Goal: Information Seeking & Learning: Learn about a topic

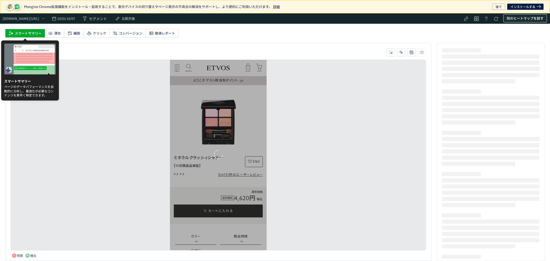
click at [515, 19] on span "別のヒートマップを試す" at bounding box center [524, 18] width 37 height 8
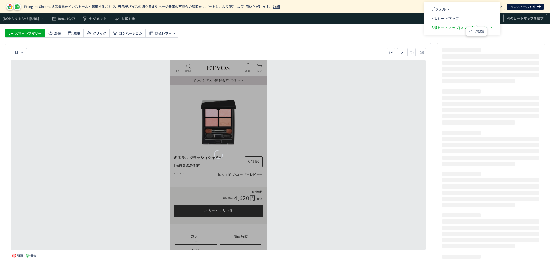
click at [448, 17] on body "Ptengine Chrome拡張機能をインストール・起用することで、表示デバイスの切り替えやページ表示の不具合の解消をサポートし、より便利にご利用いただけま…" at bounding box center [275, 130] width 550 height 261
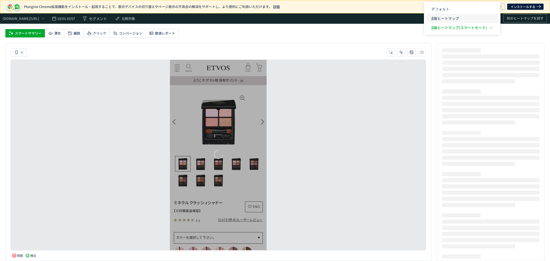
click at [453, 19] on p "β版ヒートマップ" at bounding box center [458, 18] width 55 height 9
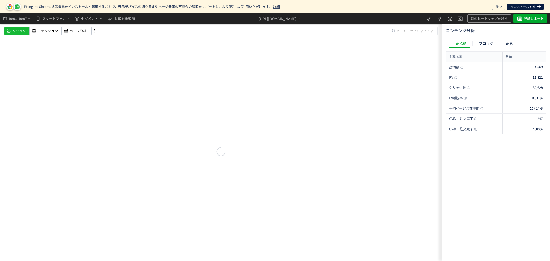
click at [22, 19] on span "10/07" at bounding box center [22, 18] width 9 height 10
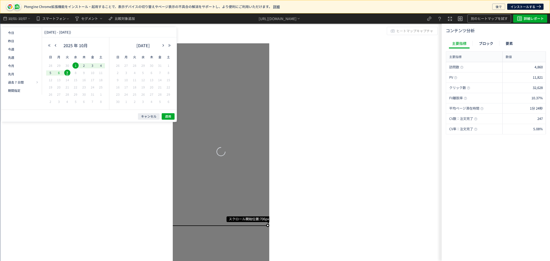
click at [60, 73] on span "6" at bounding box center [59, 73] width 6 height 6
click at [59, 73] on span "6" at bounding box center [59, 73] width 6 height 6
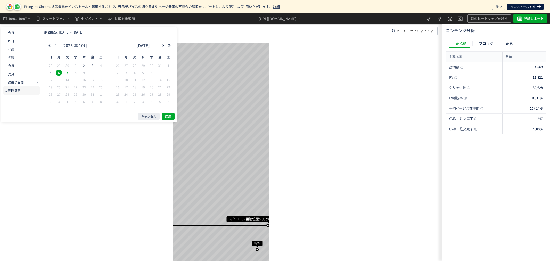
click at [67, 65] on span "30" at bounding box center [67, 65] width 6 height 6
click at [57, 73] on span "6" at bounding box center [59, 73] width 6 height 6
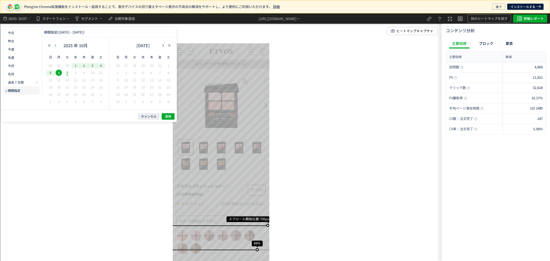
click at [55, 44] on icon "button" at bounding box center [55, 45] width 3 height 3
click at [162, 116] on button "適用" at bounding box center [168, 116] width 13 height 6
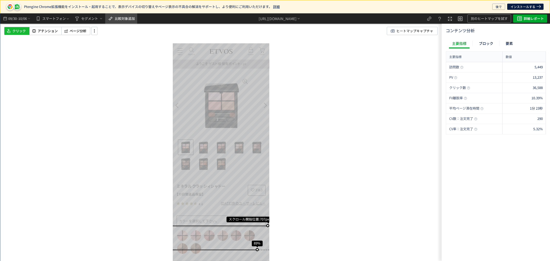
click at [124, 16] on span "比較対象追加" at bounding box center [125, 18] width 20 height 5
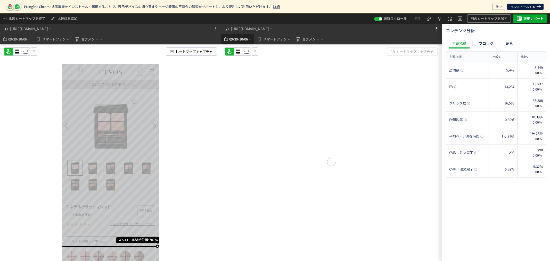
click at [243, 40] on span "10/06" at bounding box center [243, 39] width 9 height 10
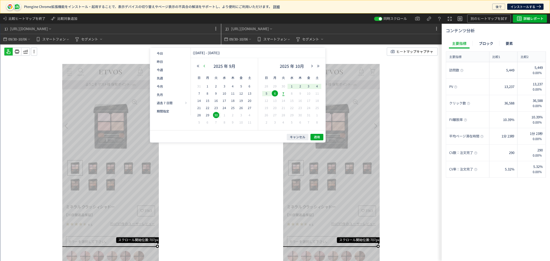
click at [202, 65] on icon "button" at bounding box center [203, 65] width 3 height 3
click at [225, 108] on span "23" at bounding box center [224, 108] width 6 height 6
click at [225, 115] on span "30" at bounding box center [224, 115] width 6 height 6
click at [320, 139] on button "適用" at bounding box center [316, 137] width 13 height 6
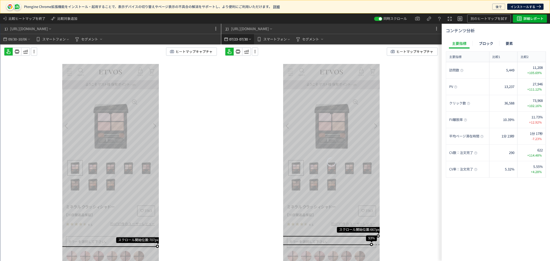
click at [240, 41] on span "07/30" at bounding box center [243, 39] width 9 height 10
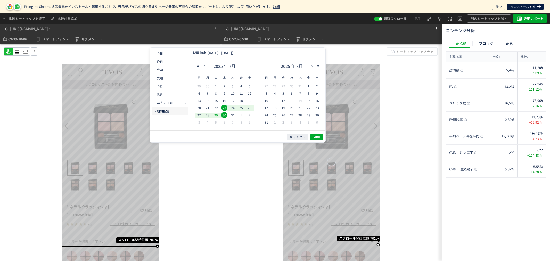
click at [225, 107] on span "23" at bounding box center [224, 108] width 6 height 6
click at [217, 115] on span "29" at bounding box center [216, 115] width 6 height 6
click at [321, 136] on button "適用" at bounding box center [316, 137] width 13 height 6
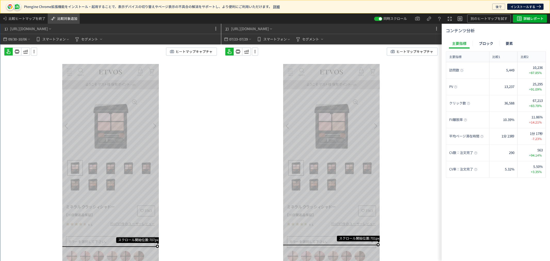
click at [61, 18] on span "比較対象追加" at bounding box center [67, 18] width 20 height 5
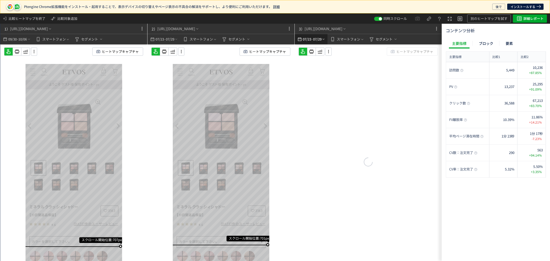
click at [318, 41] on span "07/29" at bounding box center [317, 39] width 9 height 10
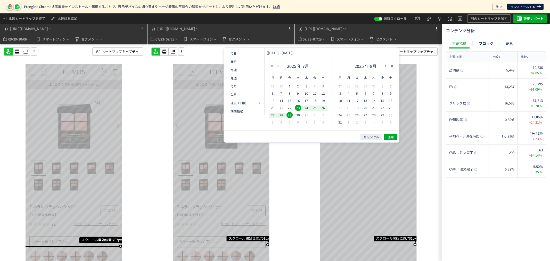
click at [365, 94] on span "6" at bounding box center [365, 93] width 6 height 6
click at [358, 102] on span "12" at bounding box center [356, 100] width 6 height 6
click at [393, 137] on span "適用" at bounding box center [390, 137] width 6 height 4
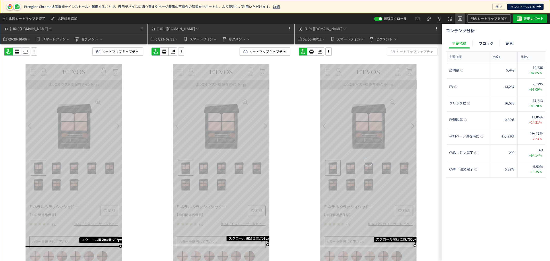
click at [458, 19] on icon at bounding box center [460, 18] width 6 height 6
click at [461, 19] on icon at bounding box center [460, 18] width 6 height 6
click at [448, 19] on icon at bounding box center [449, 19] width 6 height 6
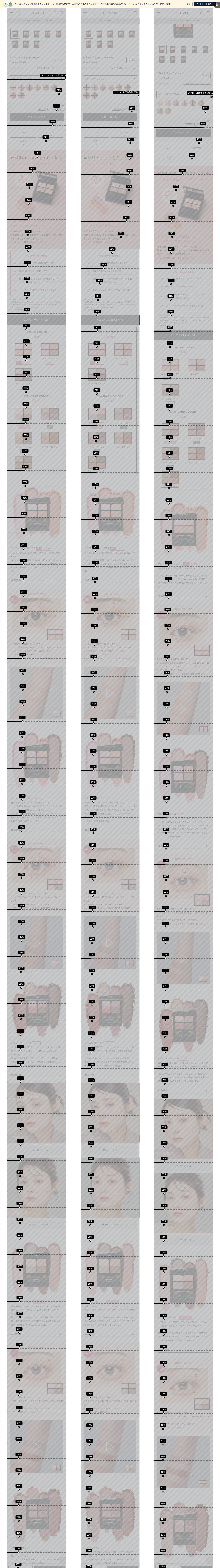
scroll to position [40, 0]
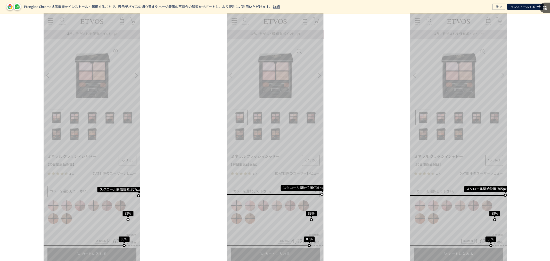
click at [543, 6] on use at bounding box center [544, 8] width 4 height 4
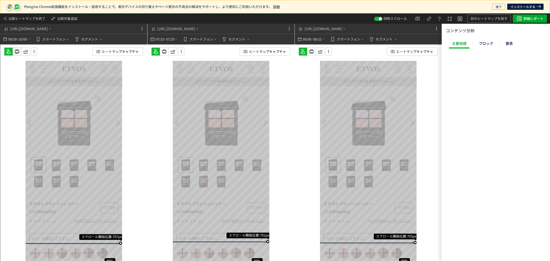
click at [14, 53] on icon at bounding box center [17, 51] width 6 height 6
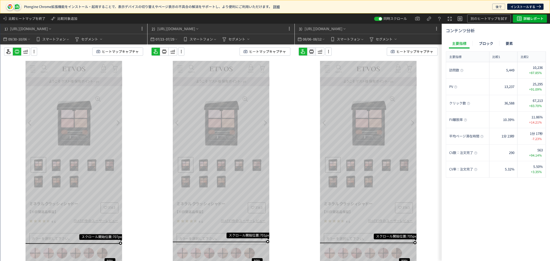
click at [163, 52] on use at bounding box center [164, 52] width 4 height 4
click at [312, 49] on icon at bounding box center [311, 51] width 6 height 6
click at [417, 48] on span "ヒートマップキャプチャ" at bounding box center [414, 52] width 37 height 8
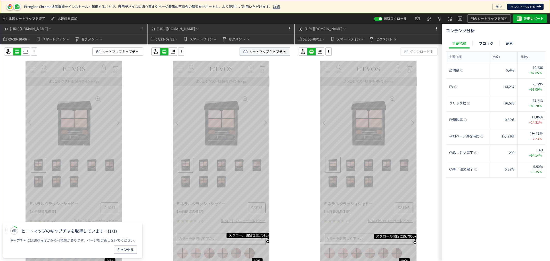
click at [274, 52] on span "ヒートマップキャプチャ" at bounding box center [267, 52] width 37 height 8
click at [116, 49] on span "ヒートマップキャプチャ" at bounding box center [120, 52] width 37 height 8
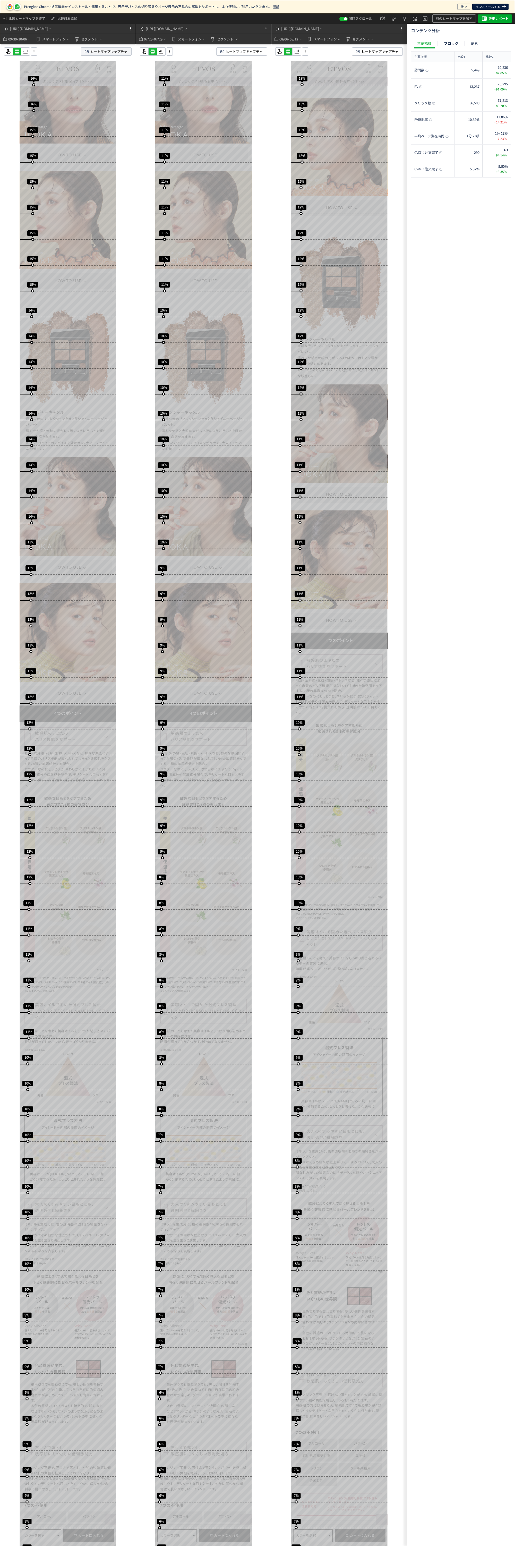
scroll to position [3575, 0]
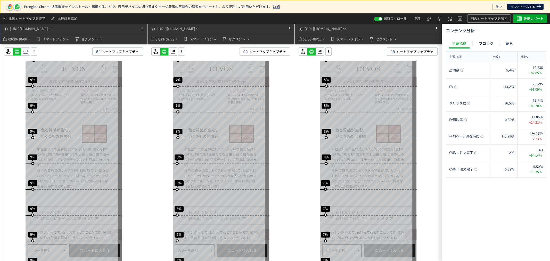
click at [25, 52] on use at bounding box center [25, 52] width 4 height 4
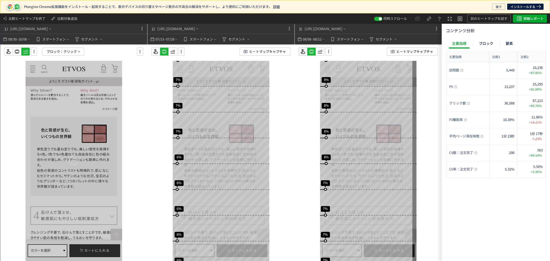
click at [171, 51] on use at bounding box center [173, 52] width 4 height 4
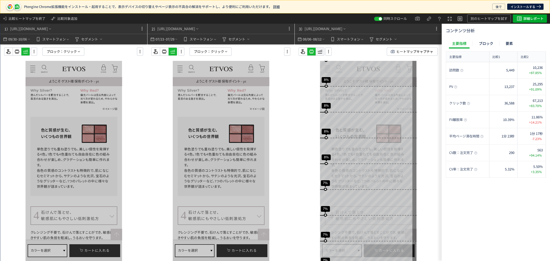
click at [320, 52] on use at bounding box center [320, 52] width 4 height 4
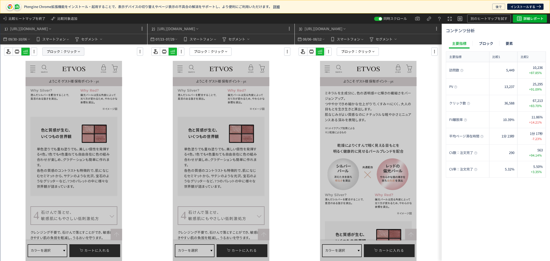
click at [62, 51] on span "ブロック：" at bounding box center [55, 52] width 17 height 8
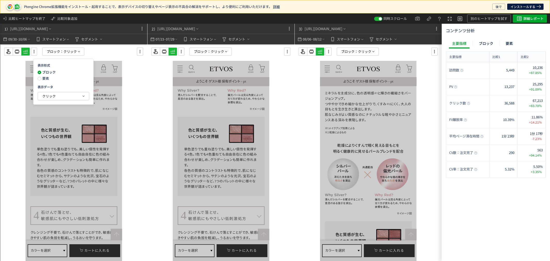
click at [46, 79] on span "要素" at bounding box center [45, 78] width 8 height 5
drag, startPoint x: 47, startPoint y: 96, endPoint x: 48, endPoint y: 98, distance: 2.6
click at [48, 96] on span "クリック" at bounding box center [48, 96] width 13 height 5
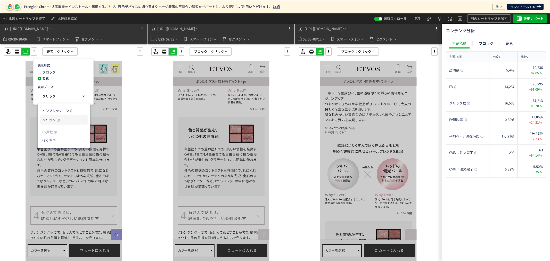
click at [70, 122] on p "クリック" at bounding box center [61, 119] width 39 height 9
click at [110, 134] on li "クリック率" at bounding box center [105, 132] width 28 height 9
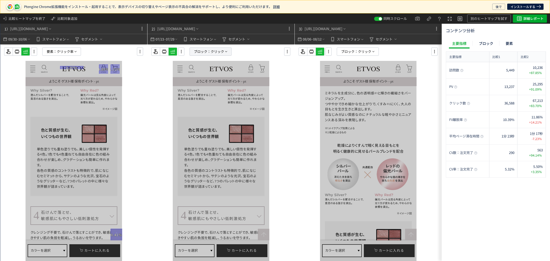
click at [217, 50] on span "クリック" at bounding box center [216, 52] width 13 height 8
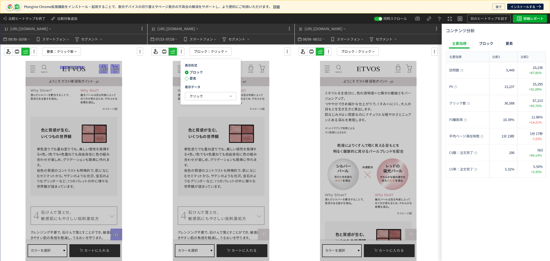
click at [187, 79] on span at bounding box center [187, 79] width 4 height 4
click at [186, 95] on button "クリック" at bounding box center [210, 96] width 51 height 8
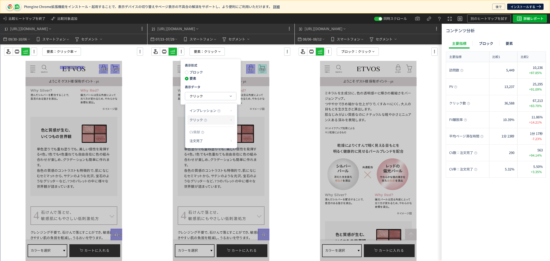
click at [214, 121] on p "クリック" at bounding box center [208, 119] width 39 height 9
click at [251, 132] on li "クリック率" at bounding box center [252, 132] width 28 height 9
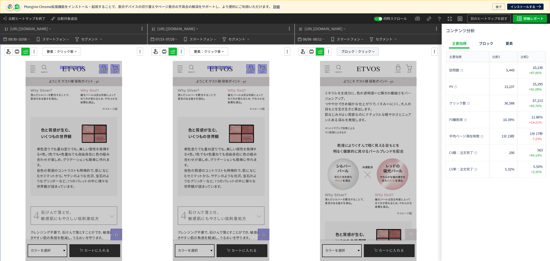
click at [364, 52] on span "クリック" at bounding box center [364, 52] width 13 height 8
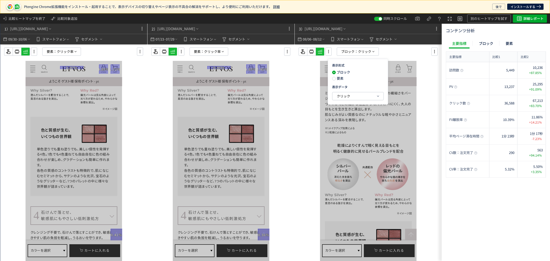
click at [357, 81] on div "ブロック 要素" at bounding box center [345, 76] width 26 height 12
click at [341, 79] on span "要素" at bounding box center [339, 78] width 8 height 5
click at [341, 94] on span "クリック" at bounding box center [342, 96] width 13 height 5
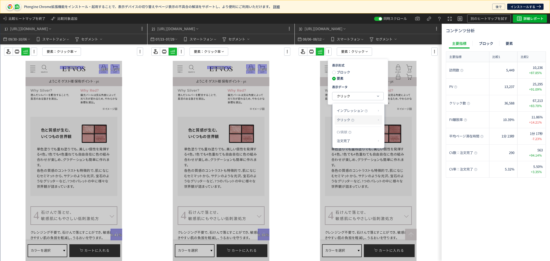
click at [342, 122] on p "クリック" at bounding box center [355, 119] width 39 height 9
click at [394, 131] on li "クリック率" at bounding box center [399, 132] width 28 height 9
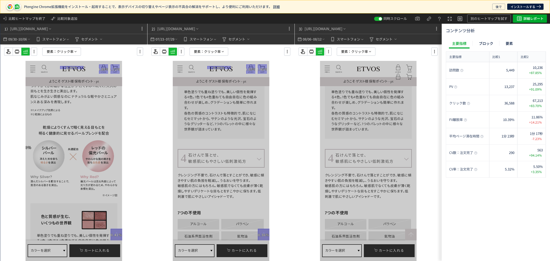
scroll to position [4629, 0]
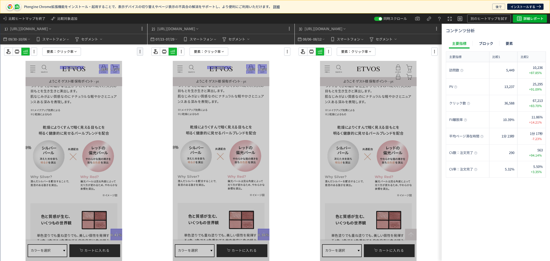
click at [142, 53] on icon at bounding box center [140, 52] width 6 height 6
click at [156, 66] on li "要素編集" at bounding box center [163, 66] width 49 height 8
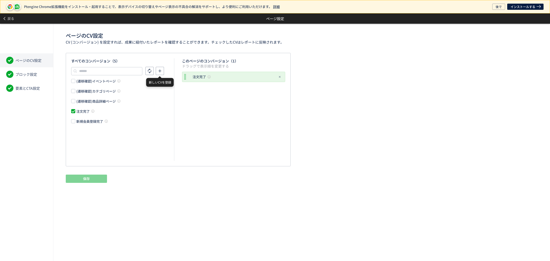
scroll to position [0, 0]
click at [43, 89] on li "要素とCTA設定" at bounding box center [26, 88] width 53 height 14
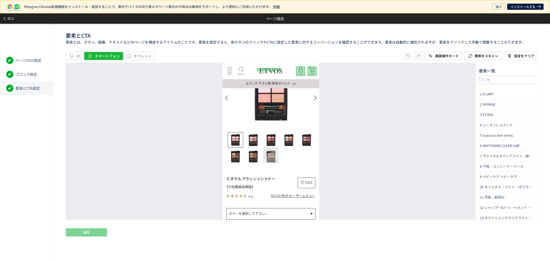
scroll to position [29, 0]
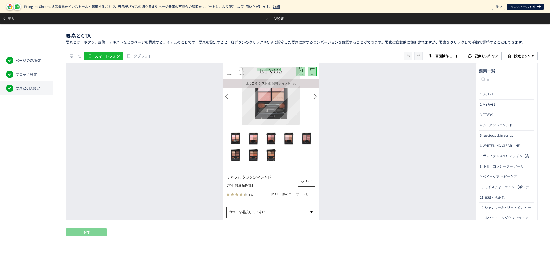
click at [266, 113] on img at bounding box center [271, 96] width 58 height 58
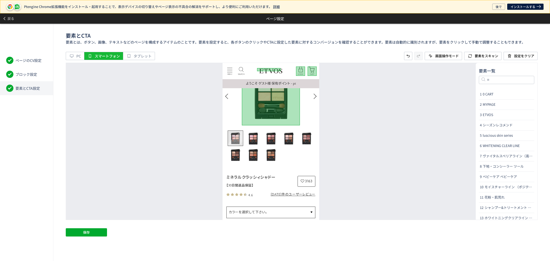
click at [237, 136] on img "Go to slide 1" at bounding box center [235, 137] width 15 height 15
click at [255, 138] on img "Go to slide 2" at bounding box center [252, 137] width 15 height 15
click at [273, 138] on img "Go to slide 3" at bounding box center [270, 137] width 15 height 15
click at [285, 138] on img "Go to slide 4" at bounding box center [288, 137] width 15 height 15
click at [306, 138] on img "Go to slide 5" at bounding box center [306, 137] width 15 height 15
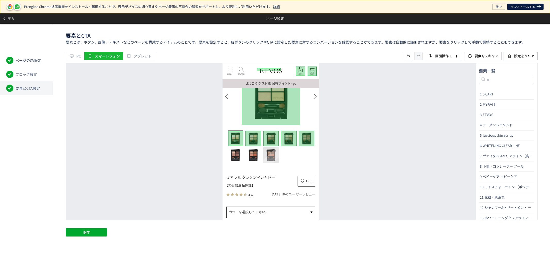
click at [265, 156] on img "Go to slide 8" at bounding box center [270, 154] width 15 height 15
click at [252, 156] on img "Go to slide 7" at bounding box center [252, 154] width 15 height 15
click at [233, 156] on img "Go to slide 6" at bounding box center [234, 154] width 15 height 15
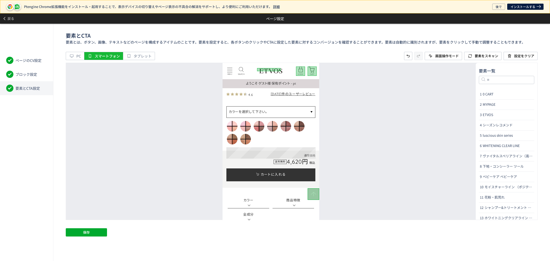
scroll to position [143, 0]
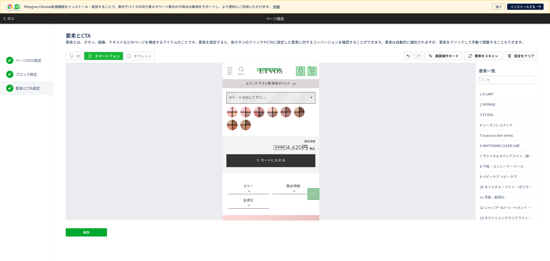
click at [258, 98] on p "カラーを選択して下さい。" at bounding box center [270, 97] width 88 height 11
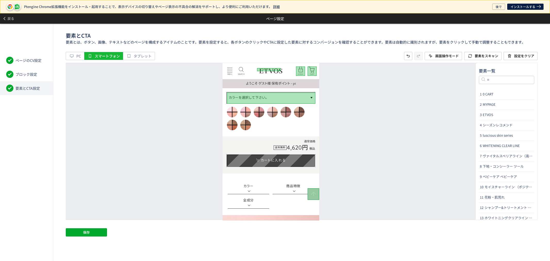
click at [257, 155] on link "カートに入れる" at bounding box center [270, 160] width 89 height 13
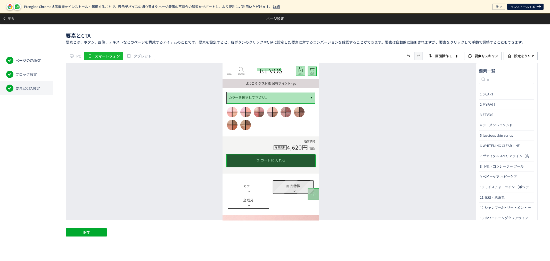
click at [288, 188] on link "商品特徴" at bounding box center [292, 187] width 41 height 14
click at [261, 187] on link "カラー" at bounding box center [247, 187] width 41 height 14
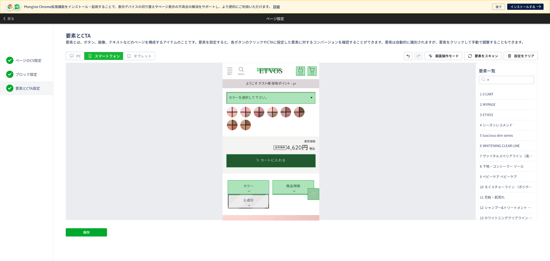
click at [258, 202] on link "全成分" at bounding box center [247, 201] width 41 height 14
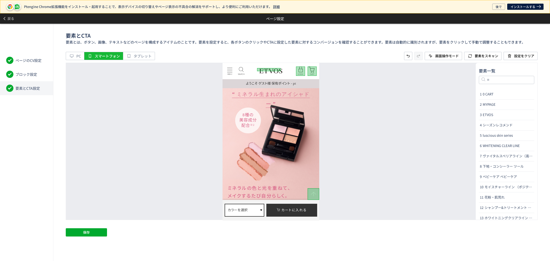
scroll to position [302, 0]
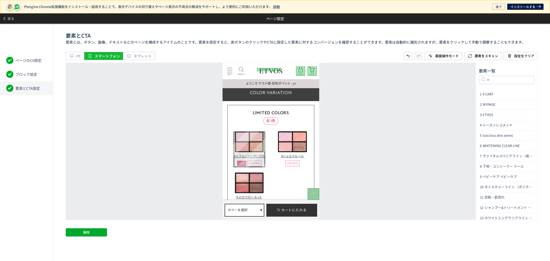
click at [264, 150] on link "#シフォンアンサンブル NEW LIMITED" at bounding box center [249, 149] width 32 height 36
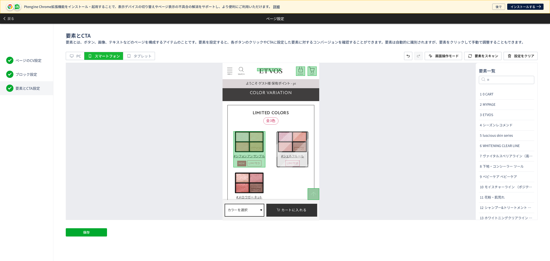
click at [308, 153] on link "#シェルフルール LIMITED" at bounding box center [292, 149] width 32 height 36
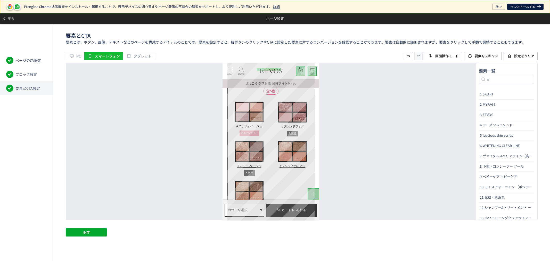
scroll to position [572, 0]
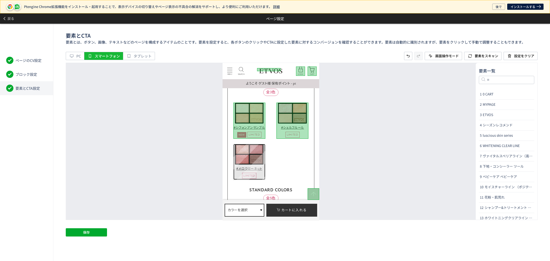
click at [264, 166] on link "#メロウガーネット LIMITED" at bounding box center [249, 161] width 32 height 36
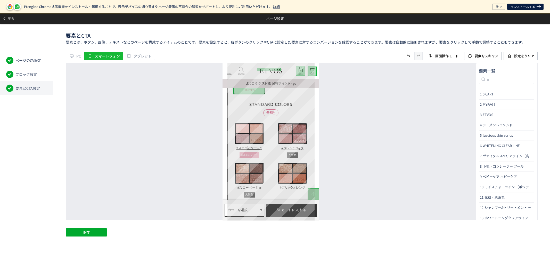
scroll to position [658, 0]
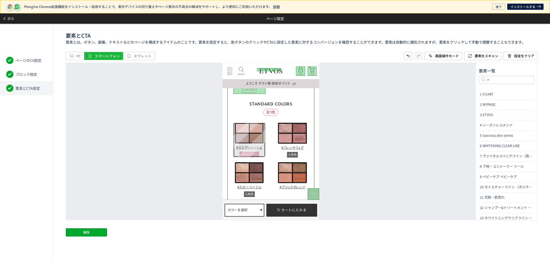
click at [264, 145] on link "#ステディベージュ カルミンフリー" at bounding box center [249, 139] width 32 height 35
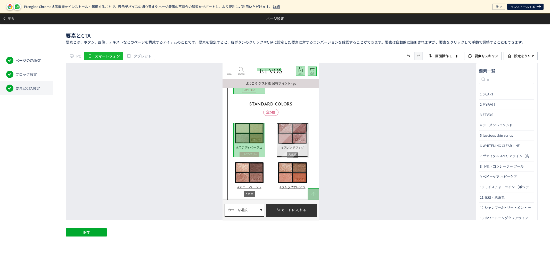
click at [306, 145] on link "#フレンチフィグ 人気色" at bounding box center [292, 139] width 32 height 35
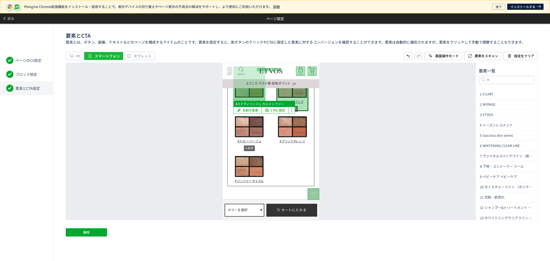
scroll to position [715, 0]
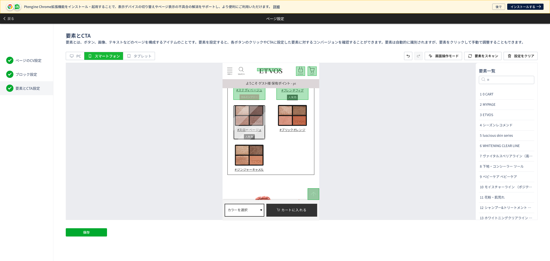
click at [262, 128] on link "#スローベージュ 人気色" at bounding box center [249, 122] width 32 height 35
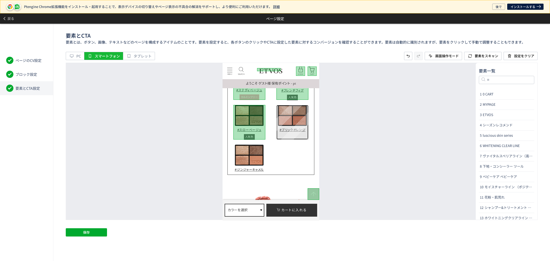
click at [306, 127] on link "#ブリックオレンジ" at bounding box center [292, 122] width 32 height 35
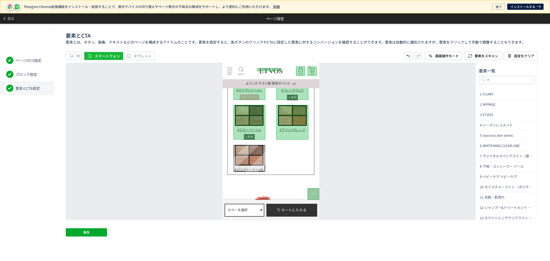
click at [264, 167] on link "#ジンジャーキャメル" at bounding box center [249, 157] width 32 height 27
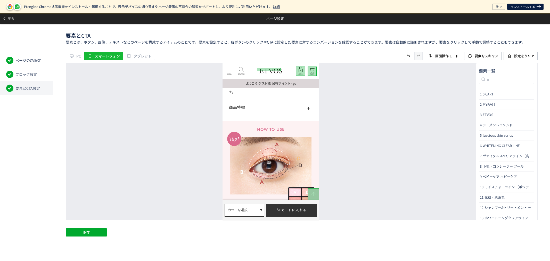
scroll to position [944, 0]
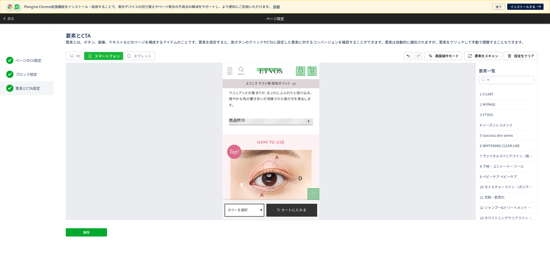
click at [276, 122] on p "商品特徴" at bounding box center [271, 120] width 84 height 6
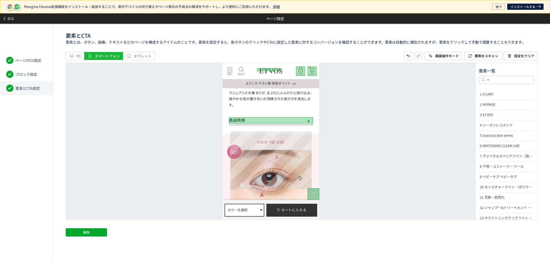
scroll to position [1002, 0]
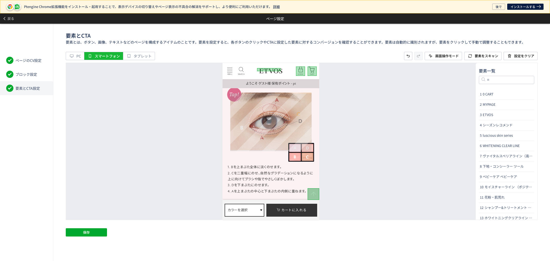
click at [277, 141] on img at bounding box center [270, 121] width 81 height 58
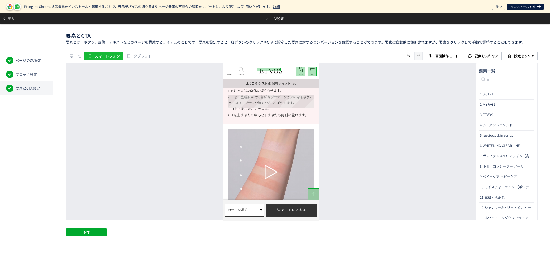
scroll to position [1116, 0]
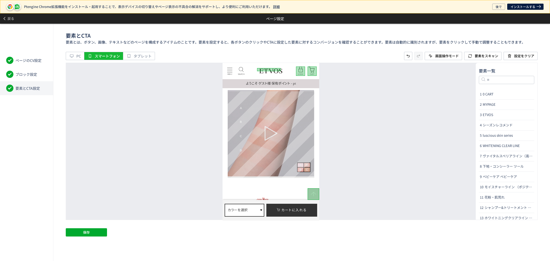
click at [262, 171] on div at bounding box center [270, 133] width 86 height 86
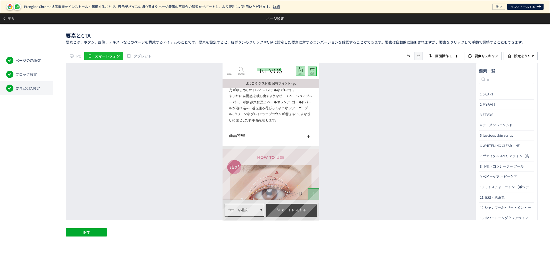
scroll to position [1345, 0]
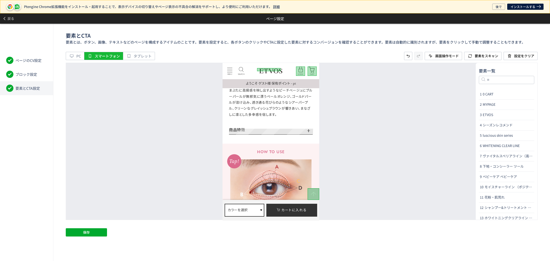
click at [270, 133] on p "商品特徴" at bounding box center [271, 129] width 84 height 6
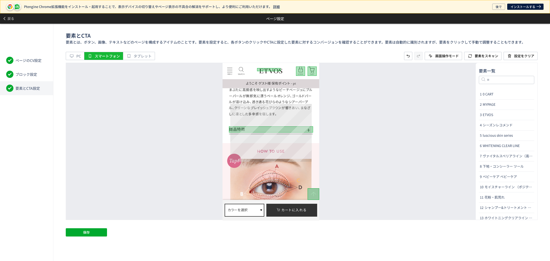
scroll to position [1403, 0]
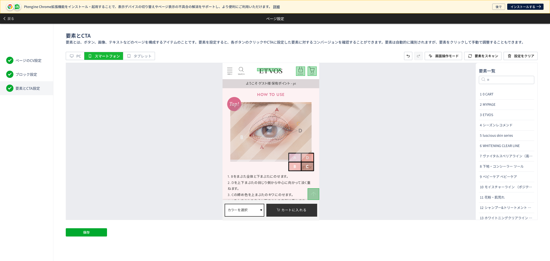
click at [271, 143] on img at bounding box center [270, 131] width 81 height 58
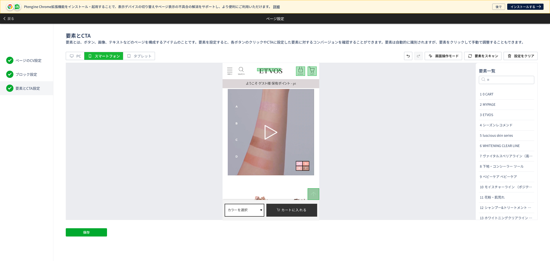
scroll to position [1546, 0]
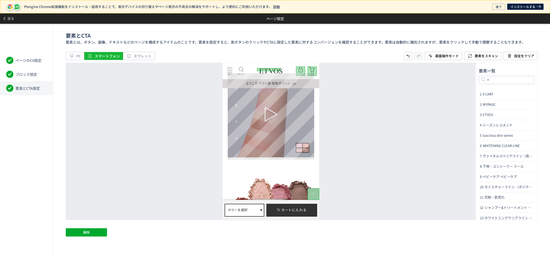
click at [273, 147] on div at bounding box center [270, 114] width 86 height 86
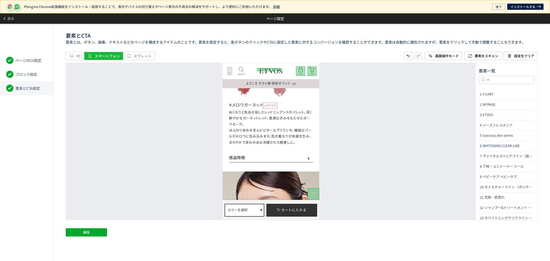
scroll to position [1746, 0]
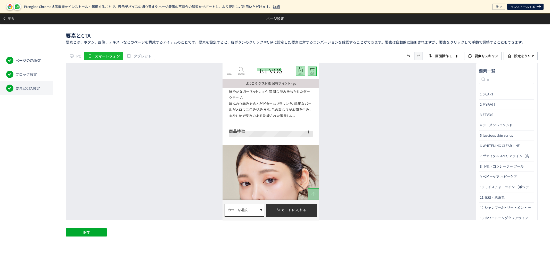
click at [271, 134] on p "商品特徴" at bounding box center [271, 131] width 84 height 6
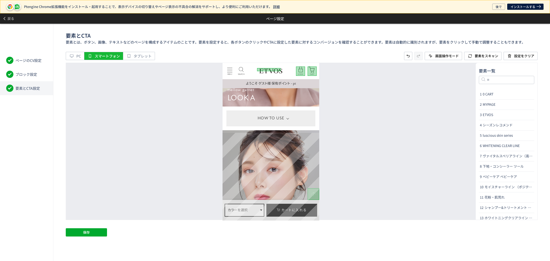
scroll to position [1889, 0]
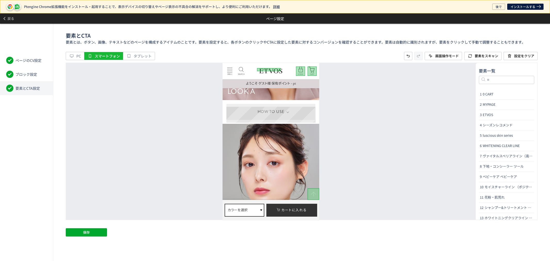
click at [305, 108] on dt "HOW TO USE" at bounding box center [270, 112] width 89 height 16
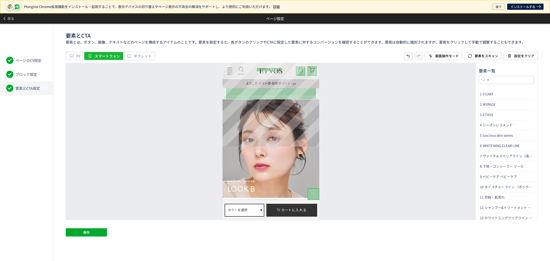
scroll to position [1975, 0]
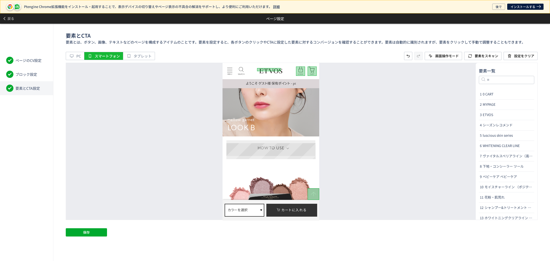
click at [304, 145] on dt "HOW TO USE" at bounding box center [270, 148] width 89 height 16
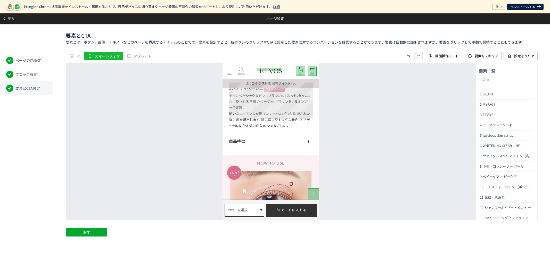
scroll to position [2175, 0]
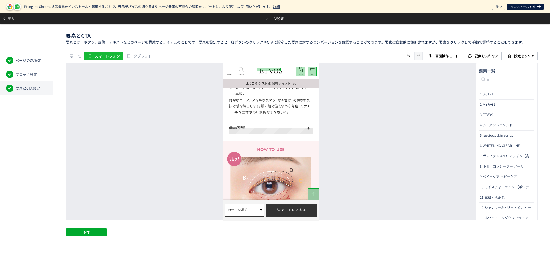
click at [300, 130] on p "商品特徴" at bounding box center [271, 127] width 84 height 6
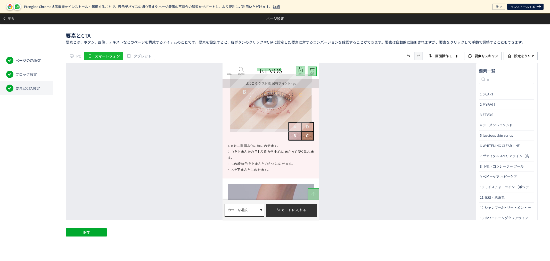
click at [269, 119] on img at bounding box center [270, 100] width 81 height 58
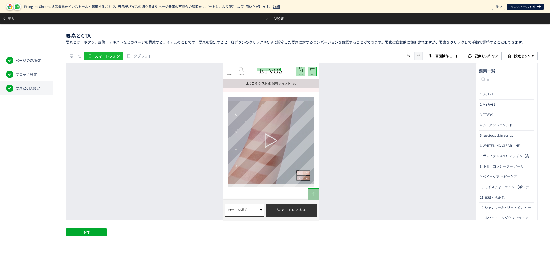
click at [271, 171] on div at bounding box center [270, 140] width 86 height 86
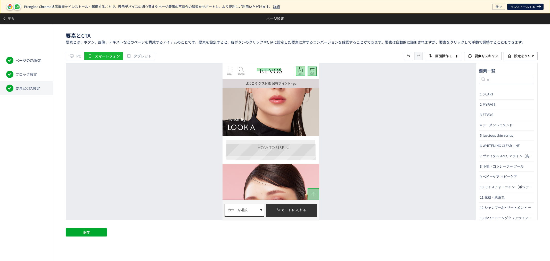
click at [306, 145] on dt "HOW TO USE" at bounding box center [270, 148] width 89 height 16
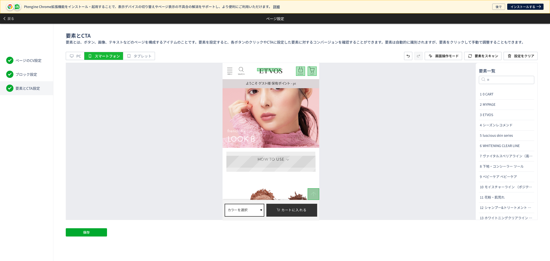
click at [304, 157] on dt "HOW TO USE" at bounding box center [270, 159] width 89 height 16
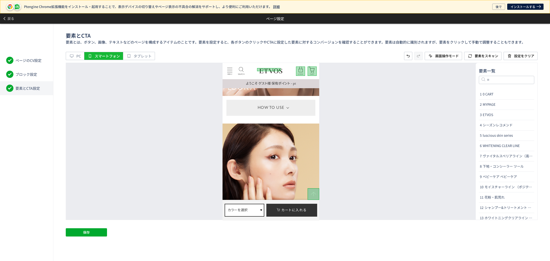
scroll to position [3120, 0]
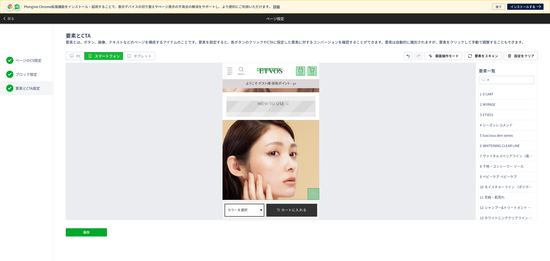
click at [300, 112] on dt "HOW TO USE" at bounding box center [270, 104] width 89 height 16
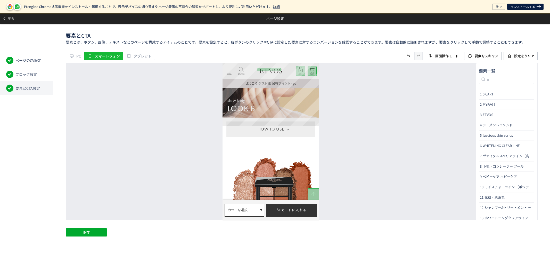
scroll to position [3234, 0]
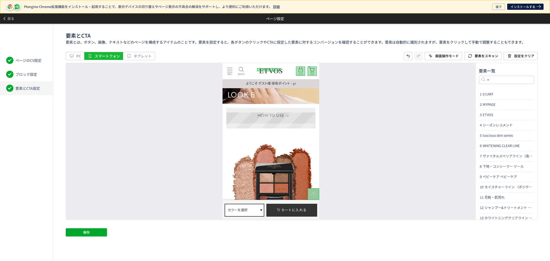
click at [298, 123] on dt "HOW TO USE" at bounding box center [270, 115] width 89 height 16
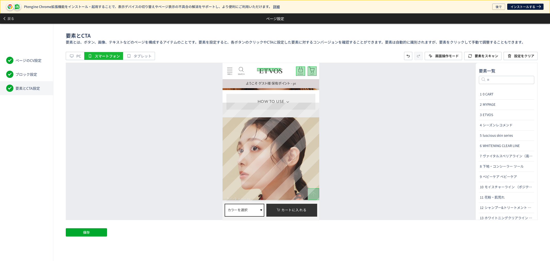
scroll to position [3549, 0]
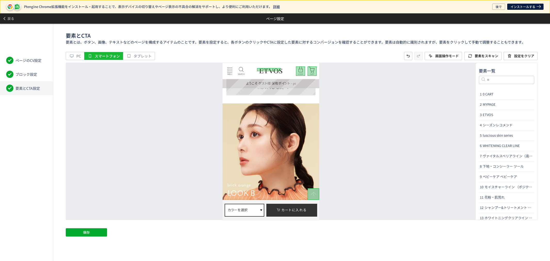
click at [302, 93] on dt "HOW TO USE" at bounding box center [270, 88] width 89 height 16
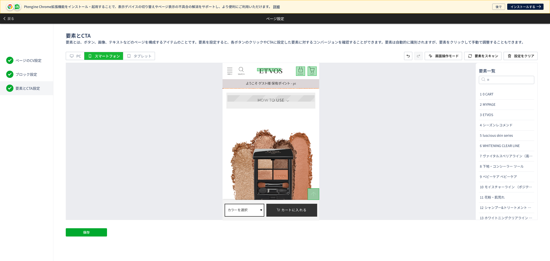
scroll to position [3664, 0]
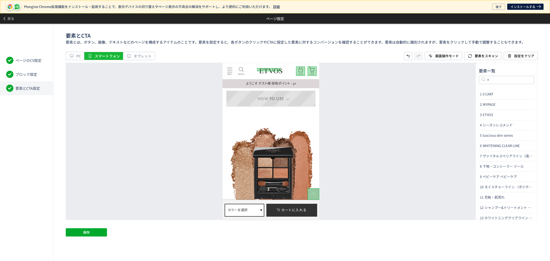
click at [303, 105] on dt "HOW TO USE" at bounding box center [270, 99] width 89 height 16
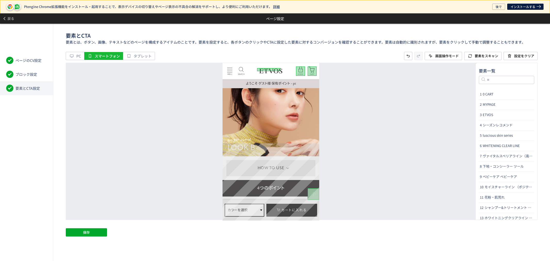
scroll to position [3922, 0]
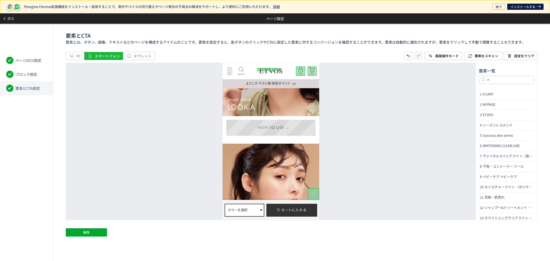
click at [308, 132] on dt "HOW TO USE" at bounding box center [270, 128] width 89 height 16
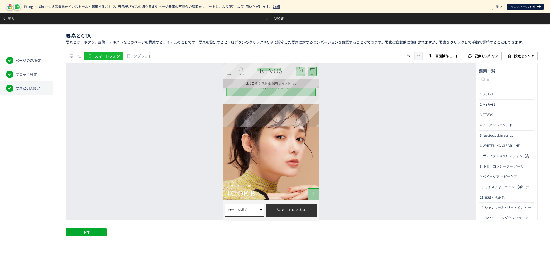
scroll to position [4036, 0]
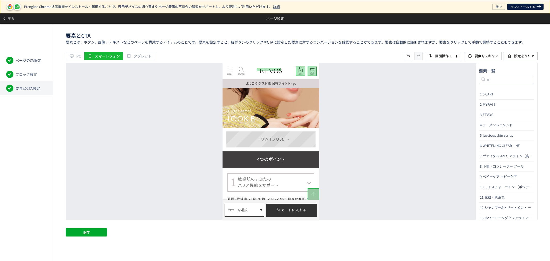
click at [297, 144] on dt "HOW TO USE" at bounding box center [270, 139] width 89 height 16
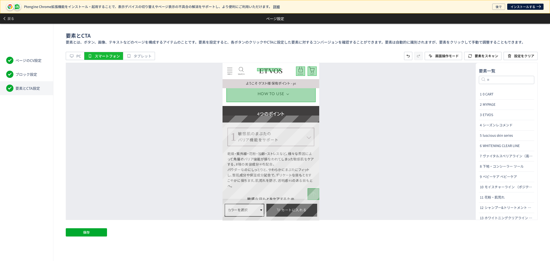
scroll to position [4093, 0]
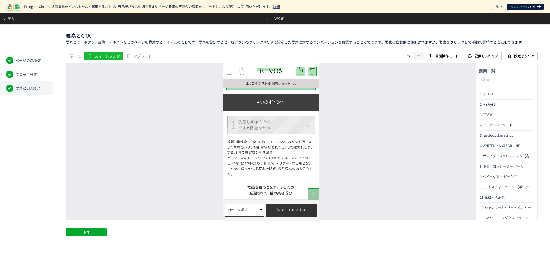
click at [299, 118] on dt "1 敏感肌のまぶたの バリア機能をサポート" at bounding box center [270, 124] width 87 height 19
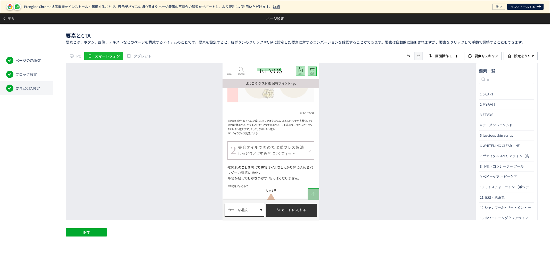
scroll to position [4351, 0]
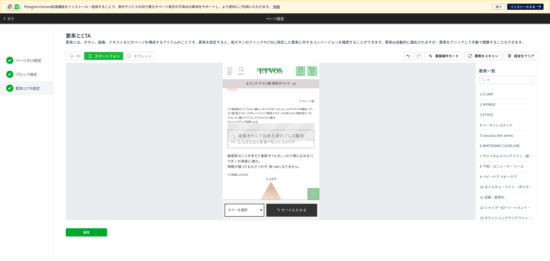
click at [299, 129] on dt "2 美容オイルで固めた湿式プレス製法 しっとりとくすみ ※1 にくくフィット" at bounding box center [270, 138] width 87 height 19
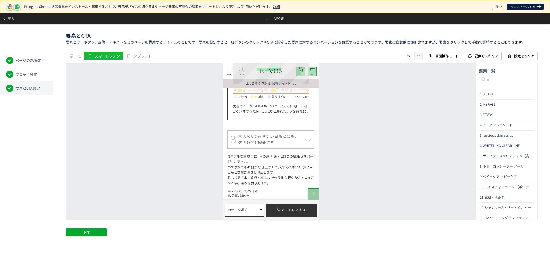
scroll to position [4551, 0]
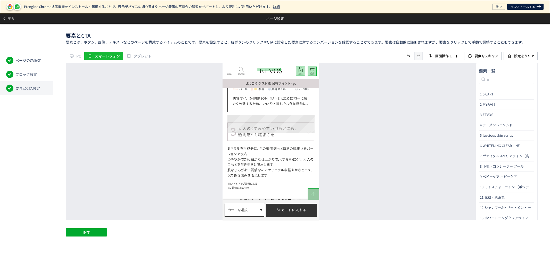
drag, startPoint x: 295, startPoint y: 116, endPoint x: 519, endPoint y: 186, distance: 233.9
click at [295, 122] on dt "3 大人のくすみやすい目もとにも、 透明感 ※1 と繊細さを" at bounding box center [270, 131] width 87 height 19
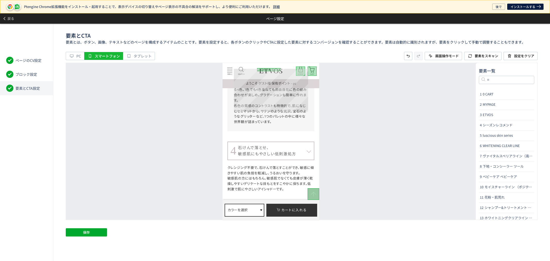
scroll to position [4780, 0]
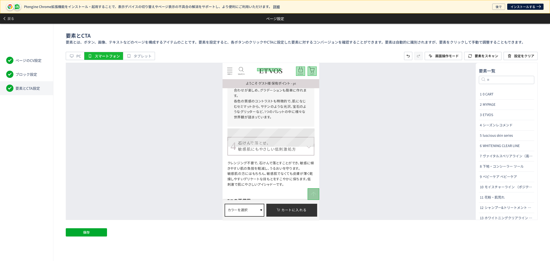
click at [284, 137] on dt "4 石けんで落とせ、 敏感肌にもやさしい低刺激処方" at bounding box center [270, 146] width 87 height 19
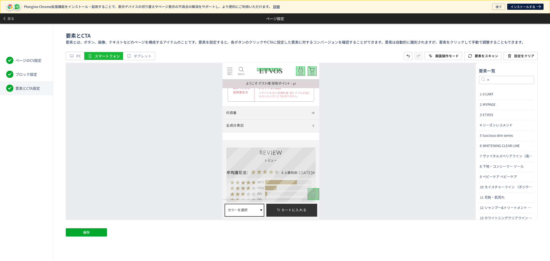
scroll to position [4952, 0]
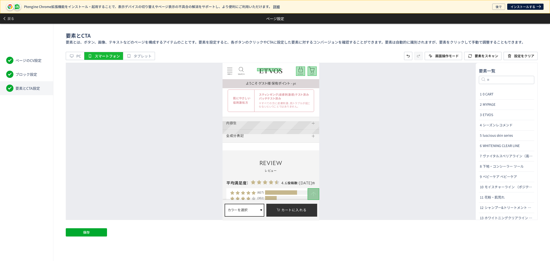
drag, startPoint x: 290, startPoint y: 122, endPoint x: 512, endPoint y: 184, distance: 230.7
click at [290, 129] on dt "全成分表記" at bounding box center [270, 135] width 97 height 13
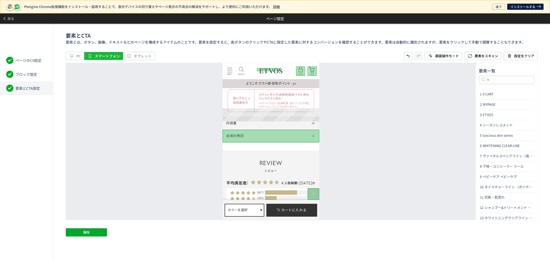
click at [291, 116] on dt "内容量" at bounding box center [270, 122] width 97 height 13
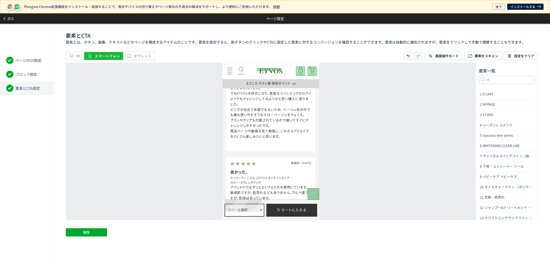
scroll to position [5467, 0]
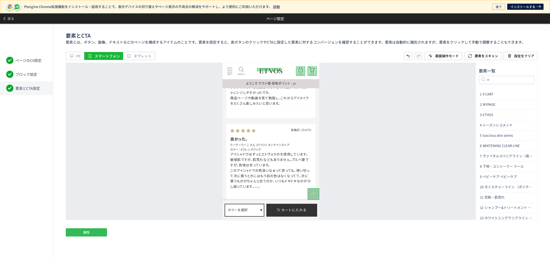
click at [92, 234] on button "保存" at bounding box center [86, 232] width 41 height 8
click at [11, 20] on span "戻る" at bounding box center [10, 18] width 7 height 8
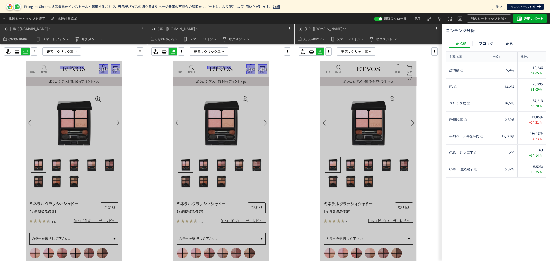
scroll to position [0, 0]
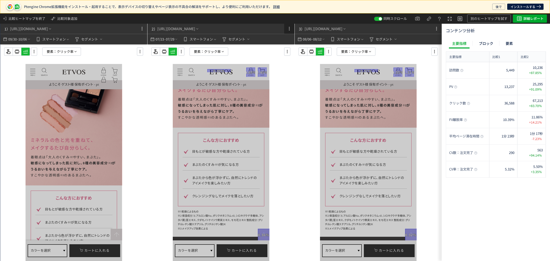
click at [291, 27] on icon at bounding box center [289, 29] width 6 height 6
click at [281, 58] on p "削除" at bounding box center [278, 59] width 7 height 9
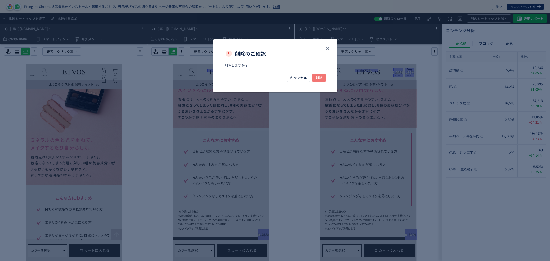
click at [315, 78] on span "削除" at bounding box center [318, 78] width 7 height 8
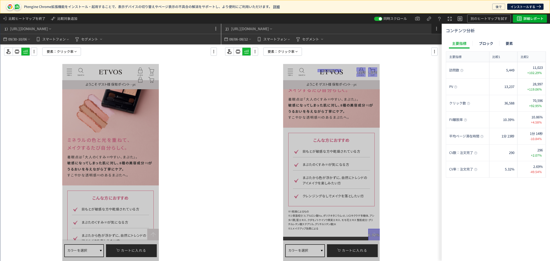
click at [437, 25] on button at bounding box center [436, 28] width 10 height 10
click at [436, 50] on li "削除" at bounding box center [427, 51] width 24 height 8
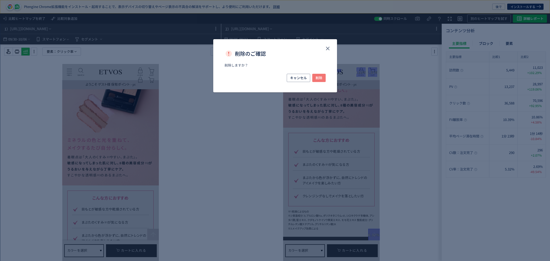
click at [322, 77] on span "削除" at bounding box center [318, 78] width 7 height 8
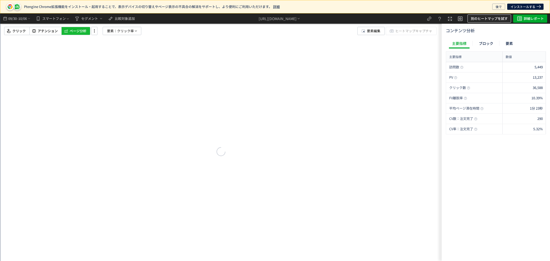
click at [491, 18] on span "別のヒートマップを試す" at bounding box center [488, 18] width 37 height 8
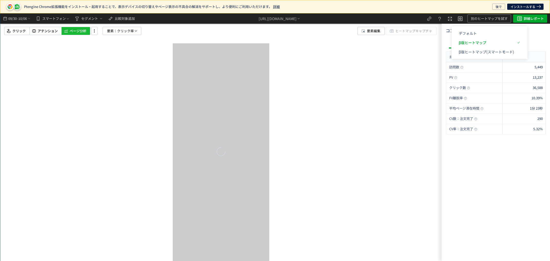
click at [363, 50] on div at bounding box center [220, 136] width 441 height 247
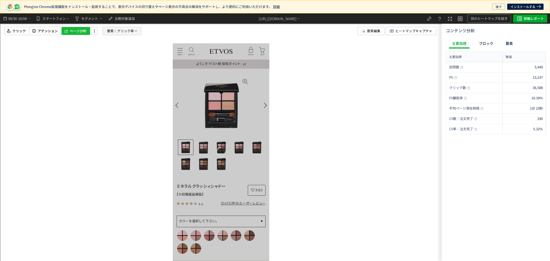
click at [110, 33] on span "要素：" at bounding box center [112, 31] width 10 height 8
click at [119, 73] on button "クリック率" at bounding box center [122, 76] width 51 height 8
click at [116, 118] on p "注文完了" at bounding box center [120, 120] width 39 height 9
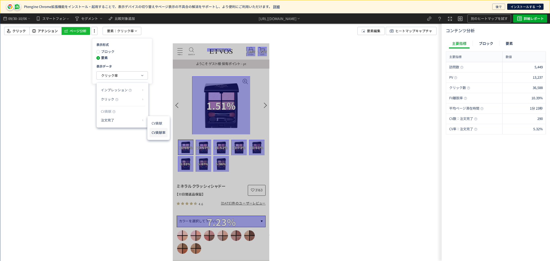
click at [162, 132] on li "CV貢献率" at bounding box center [158, 132] width 18 height 9
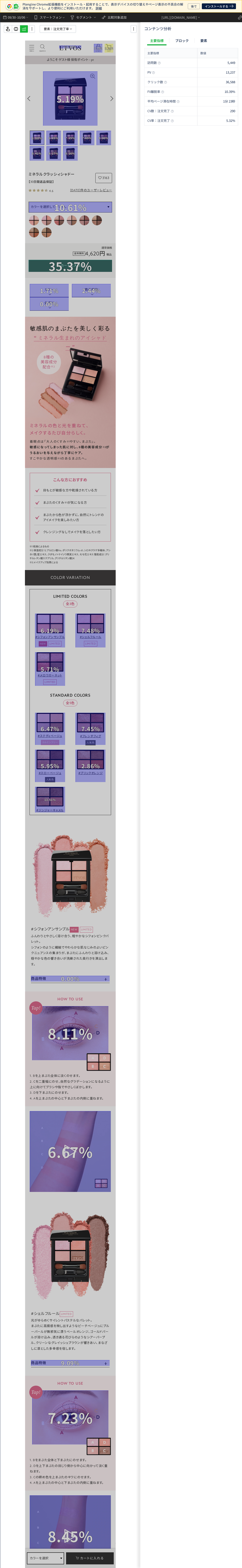
scroll to position [542, 0]
click at [159, 243] on div "訪問数 5,449 PV 13,237 クリック数 36,588 FV離脱率 10.39% 平均ページ滞在時間 1分 23秒 CV数：注文完了 290 CV率…" at bounding box center [191, 818] width 94 height 1520
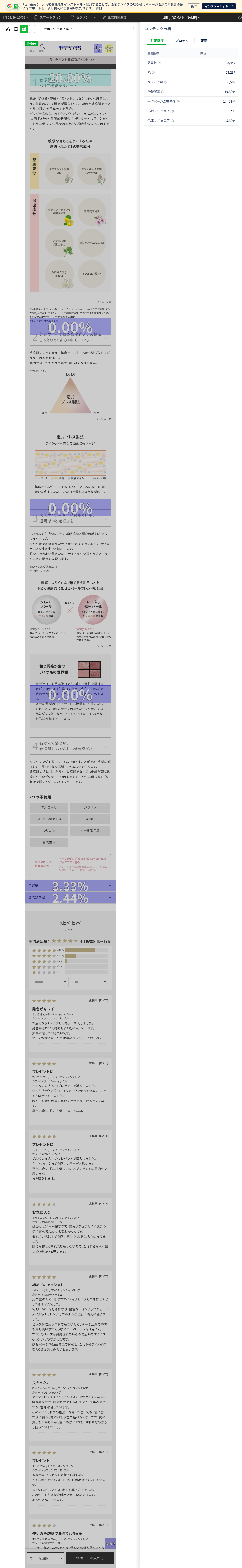
scroll to position [3849, 0]
